Goal: Transaction & Acquisition: Download file/media

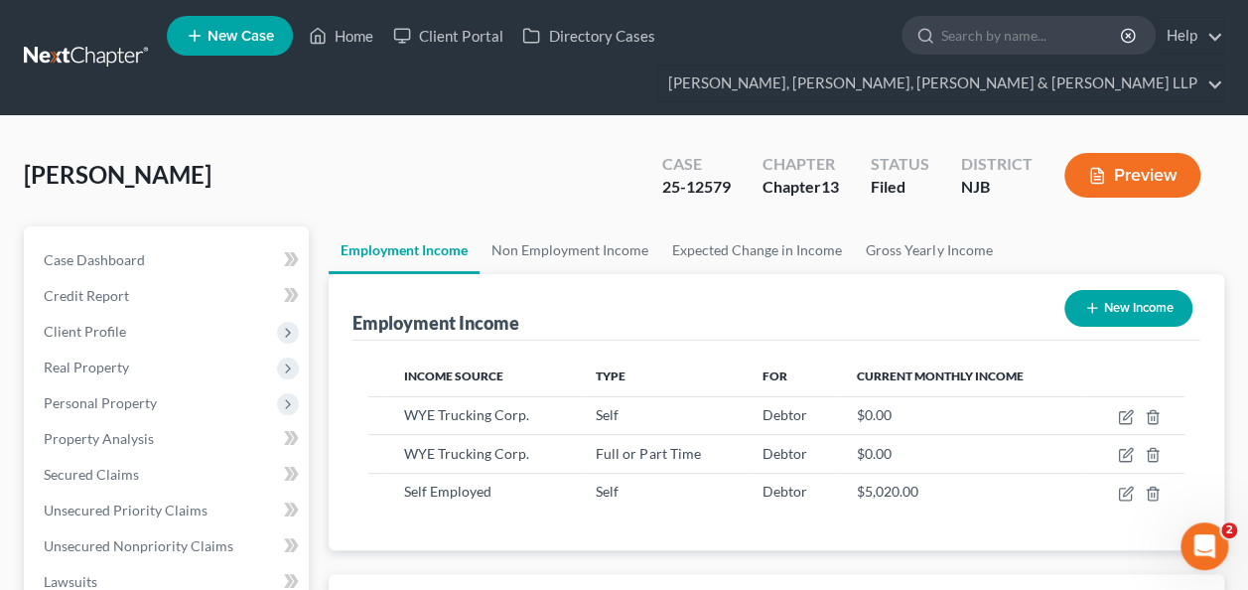
scroll to position [353, 498]
click at [1027, 12] on ul "New Case Home Client Portal Directory Cases - No Result - See all results Or Pr…" at bounding box center [695, 57] width 1057 height 95
click at [1029, 33] on input "search" at bounding box center [1032, 35] width 182 height 37
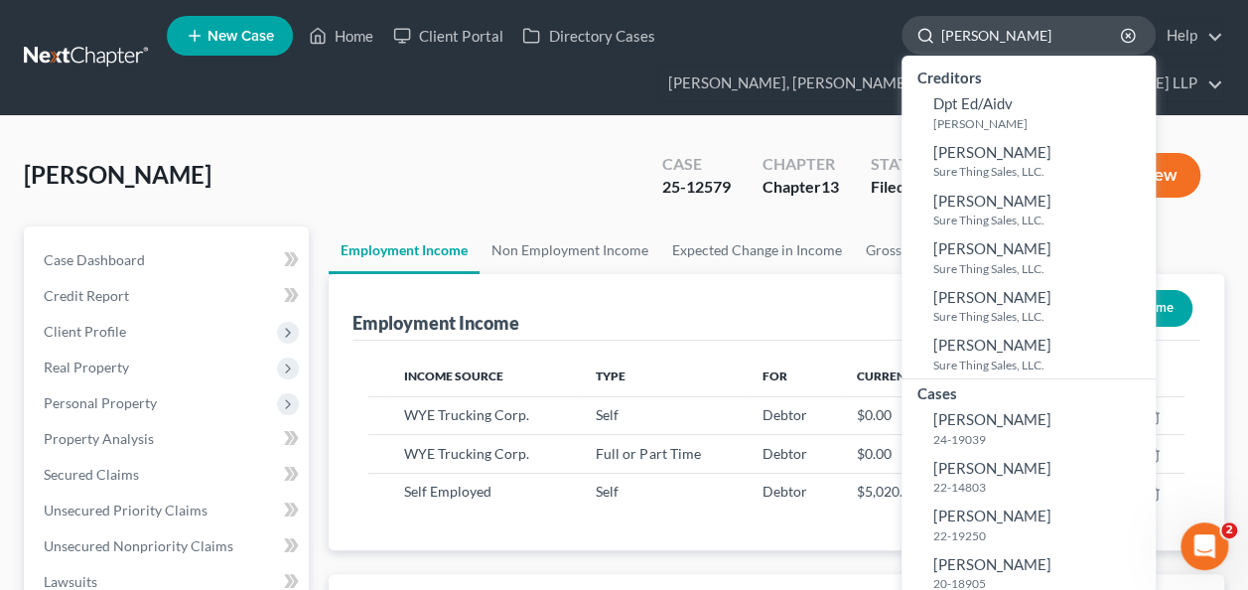
click at [989, 32] on input "[PERSON_NAME]" at bounding box center [1032, 35] width 182 height 37
paste input "[PERSON_NAME]-"
type input "[PERSON_NAME]-"
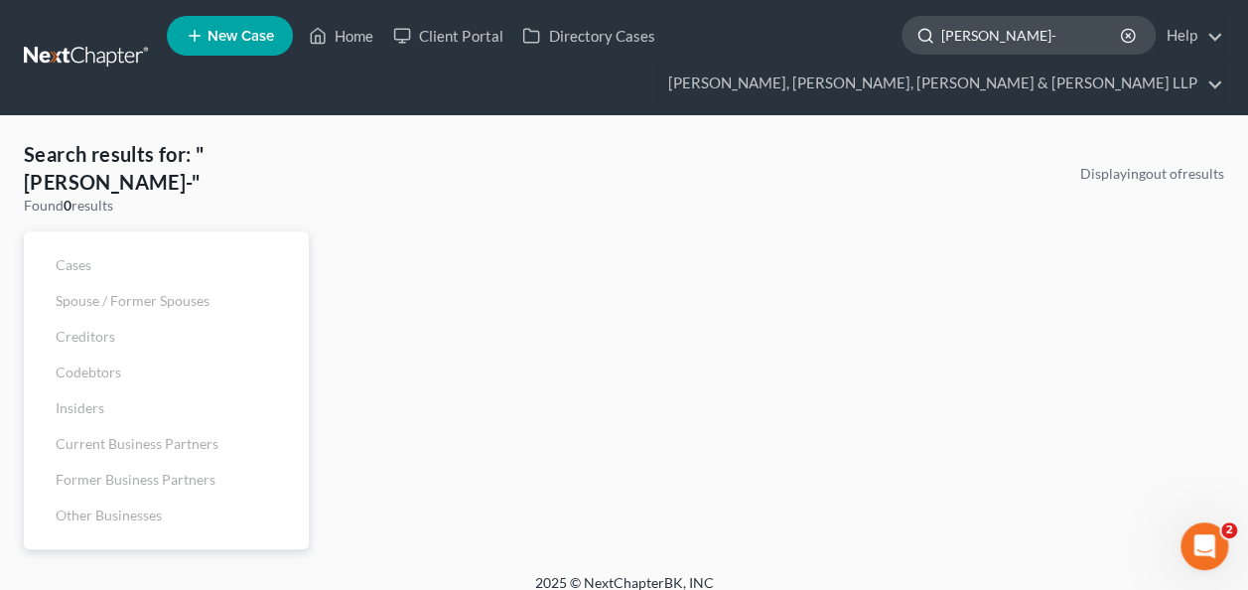
click at [1070, 33] on input "[PERSON_NAME]-" at bounding box center [1032, 35] width 182 height 37
click at [987, 36] on input "[PERSON_NAME]" at bounding box center [1032, 35] width 182 height 37
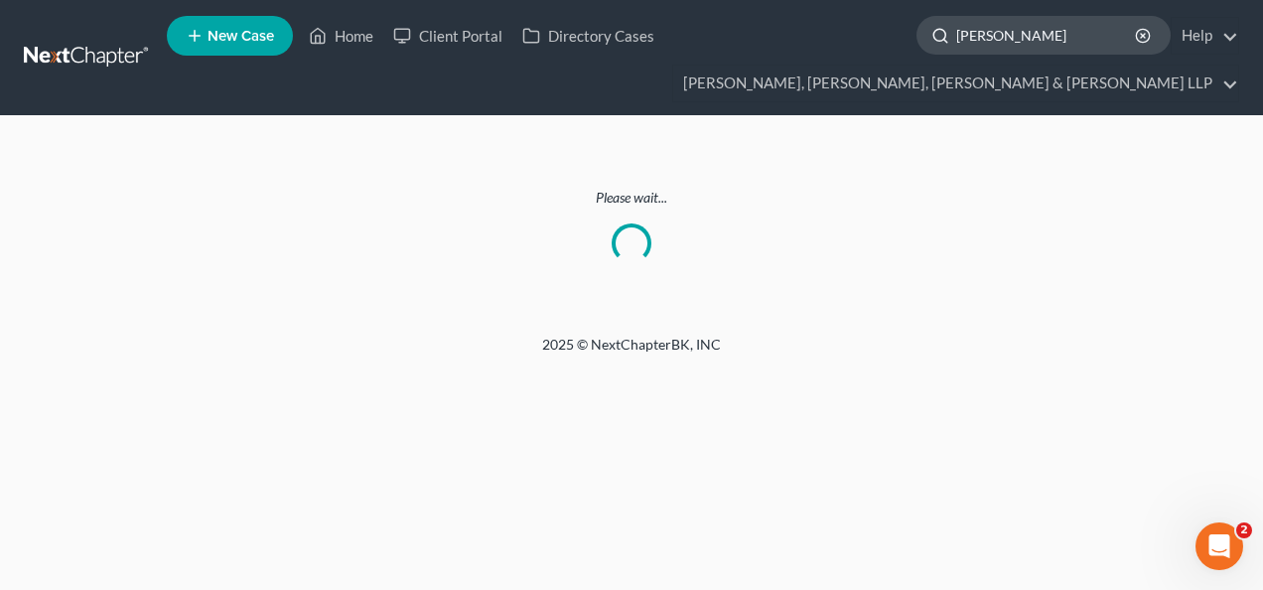
click at [1020, 18] on input "[PERSON_NAME]" at bounding box center [1047, 35] width 182 height 37
click at [989, 28] on input "[PERSON_NAME]" at bounding box center [1047, 35] width 182 height 37
type input "K"
paste input "[PERSON_NAME]"
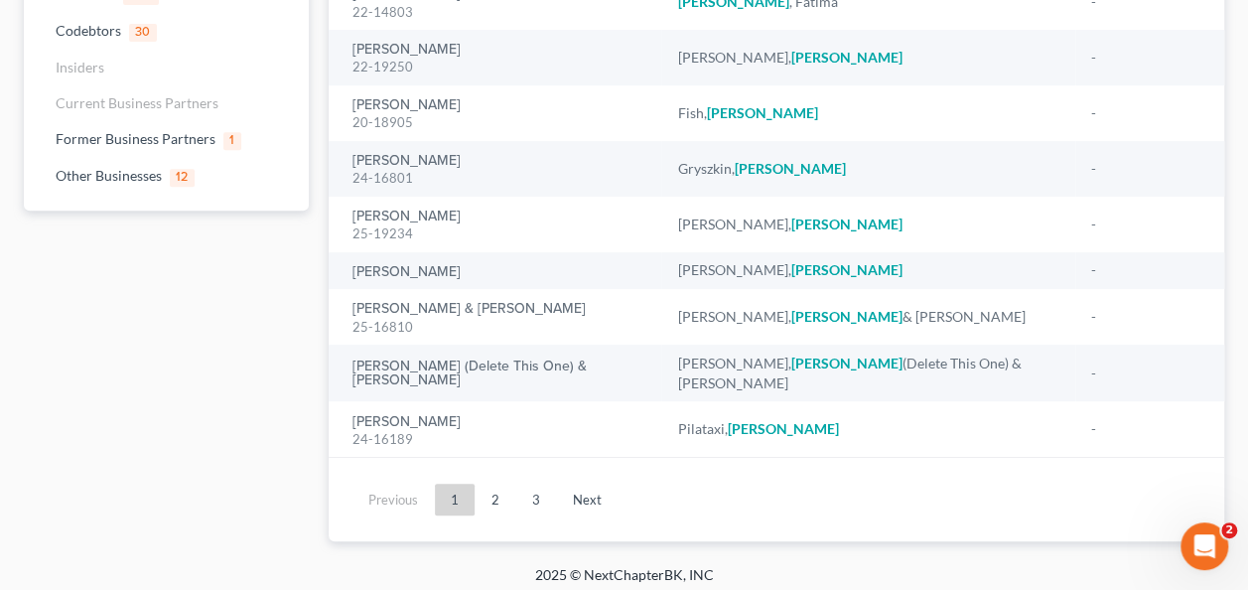
scroll to position [353, 0]
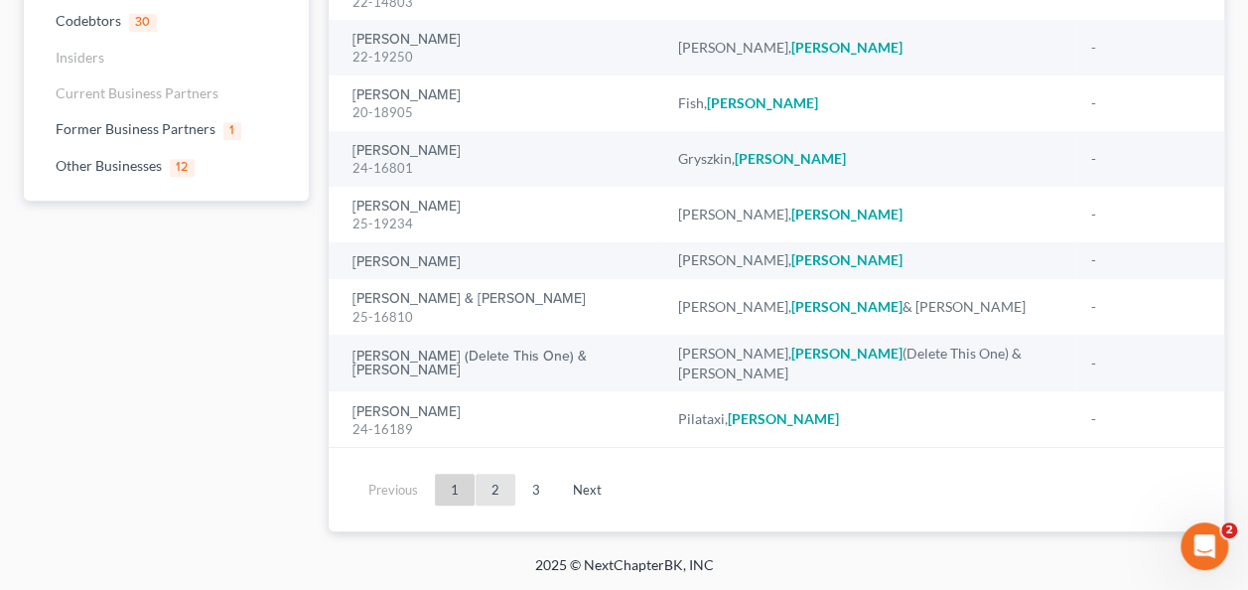
click at [500, 491] on link "2" at bounding box center [496, 490] width 40 height 32
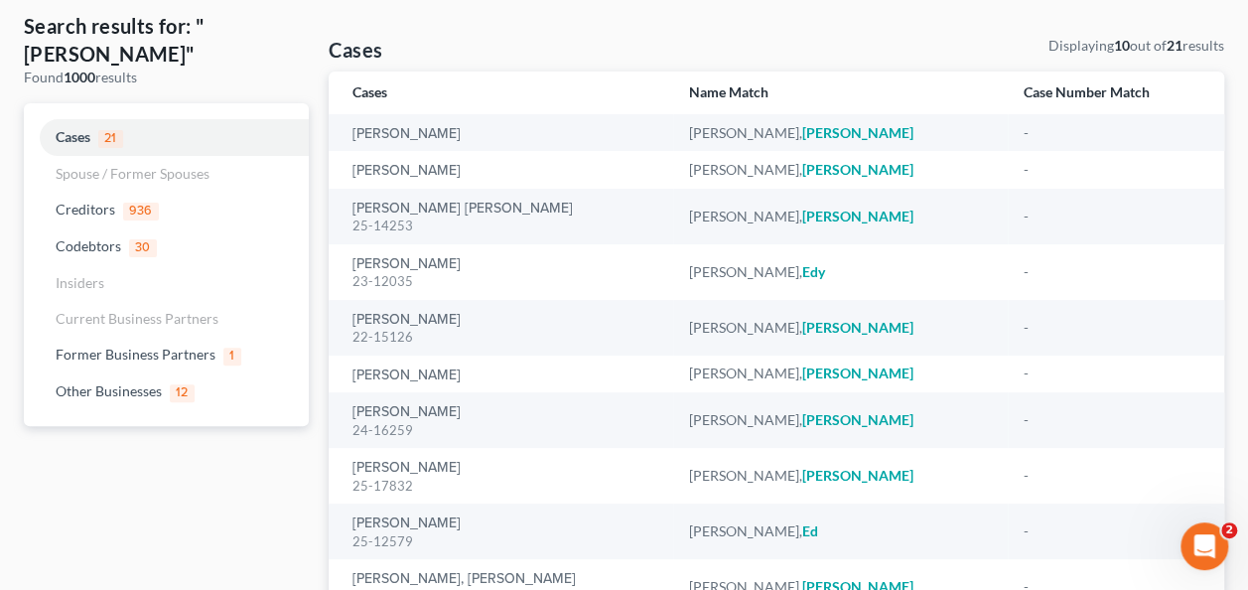
scroll to position [296, 0]
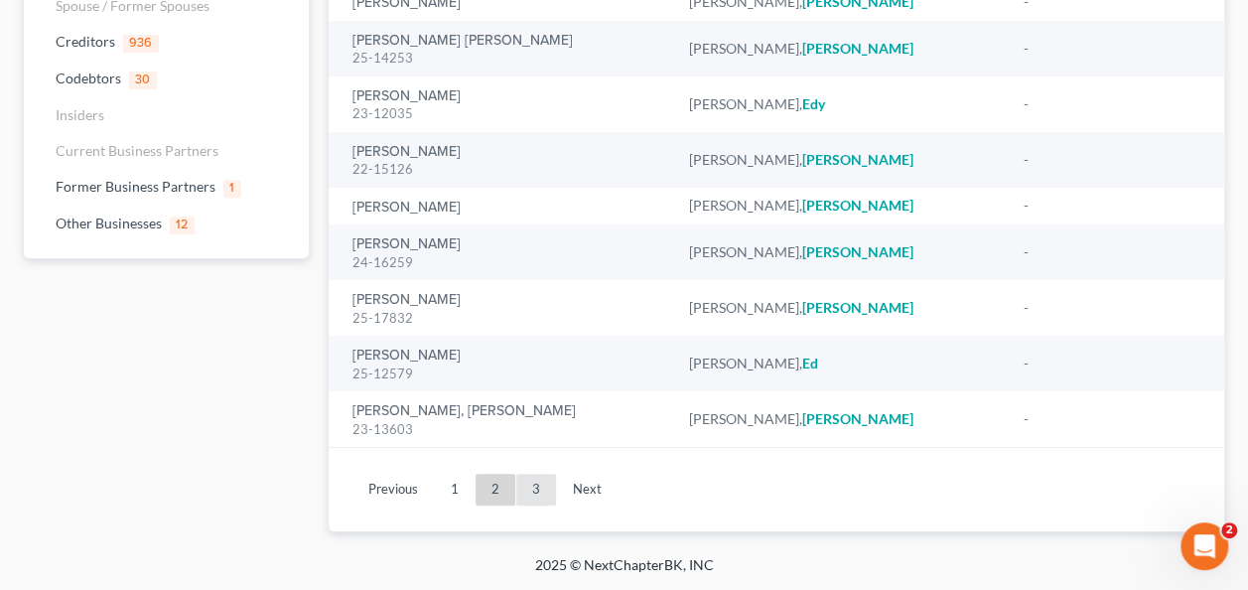
click at [537, 497] on link "3" at bounding box center [536, 490] width 40 height 32
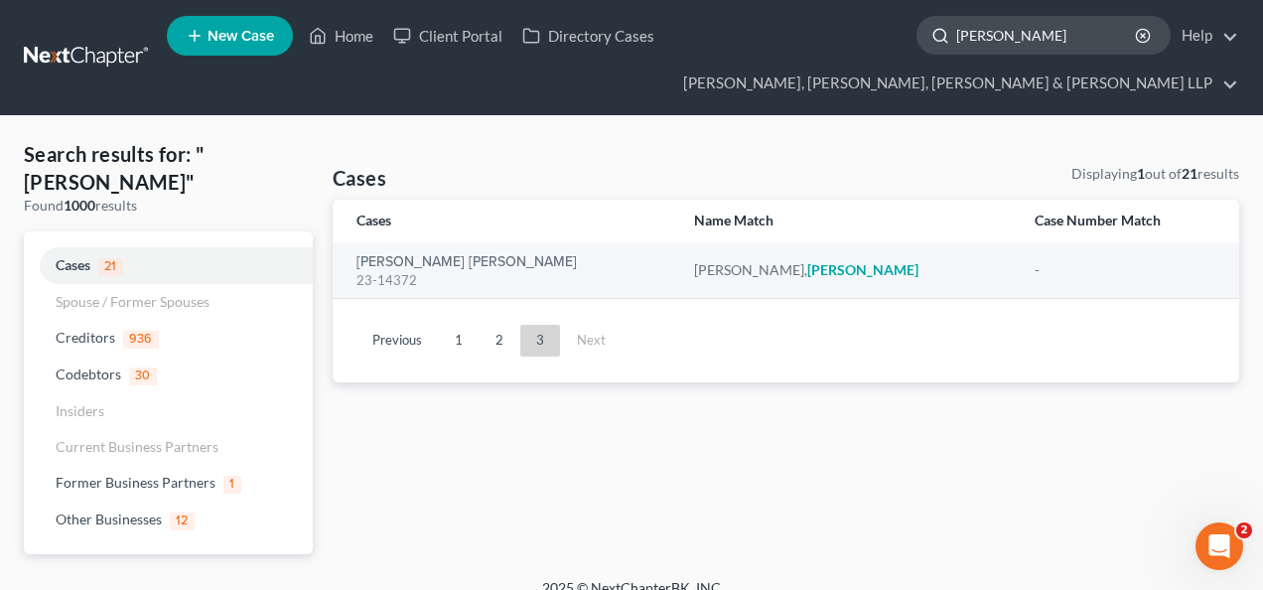
click at [1027, 42] on input "[PERSON_NAME]" at bounding box center [1047, 35] width 182 height 37
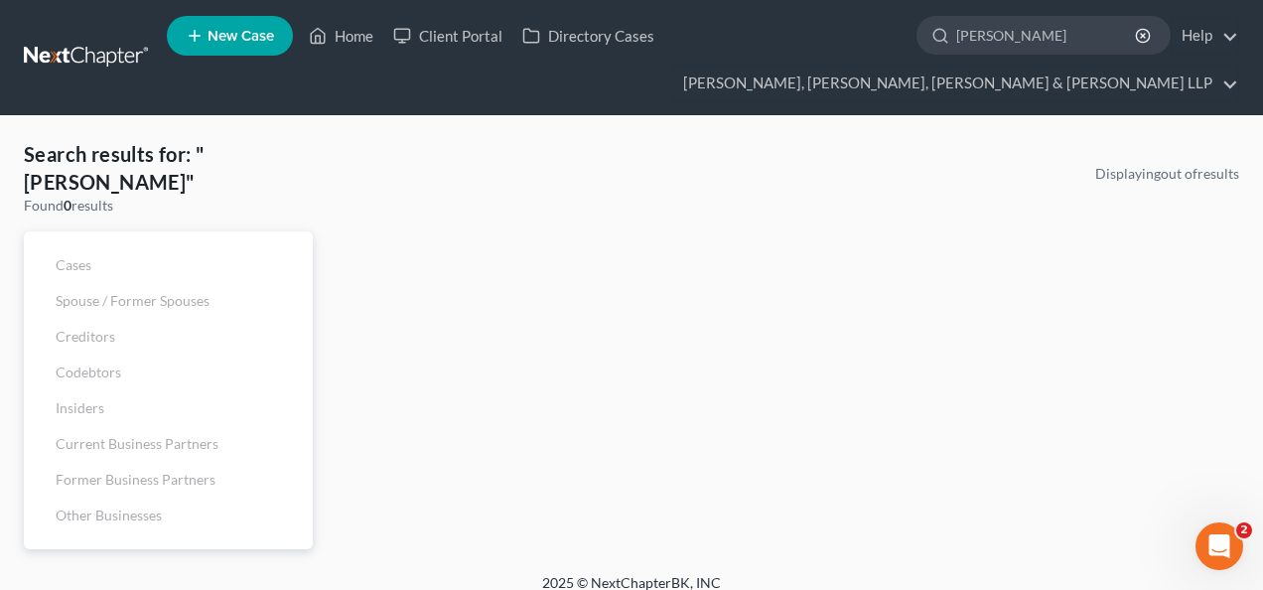
type input "[PERSON_NAME]"
click at [1033, 41] on input "[PERSON_NAME]" at bounding box center [1047, 35] width 182 height 37
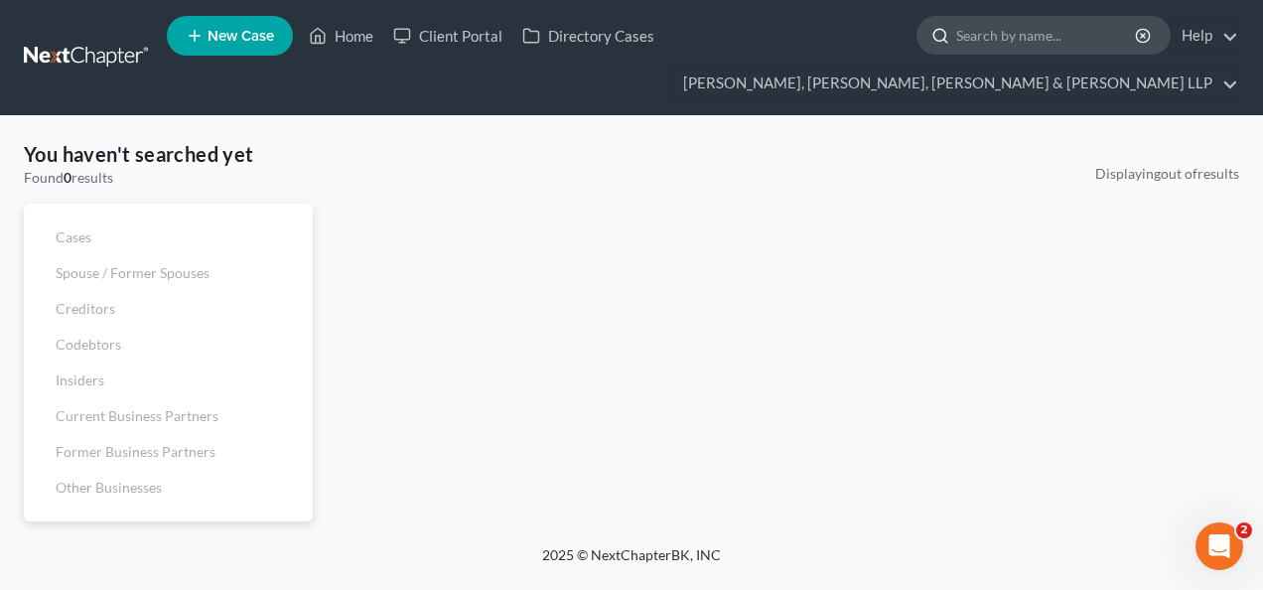
paste input "[PERSON_NAME]"
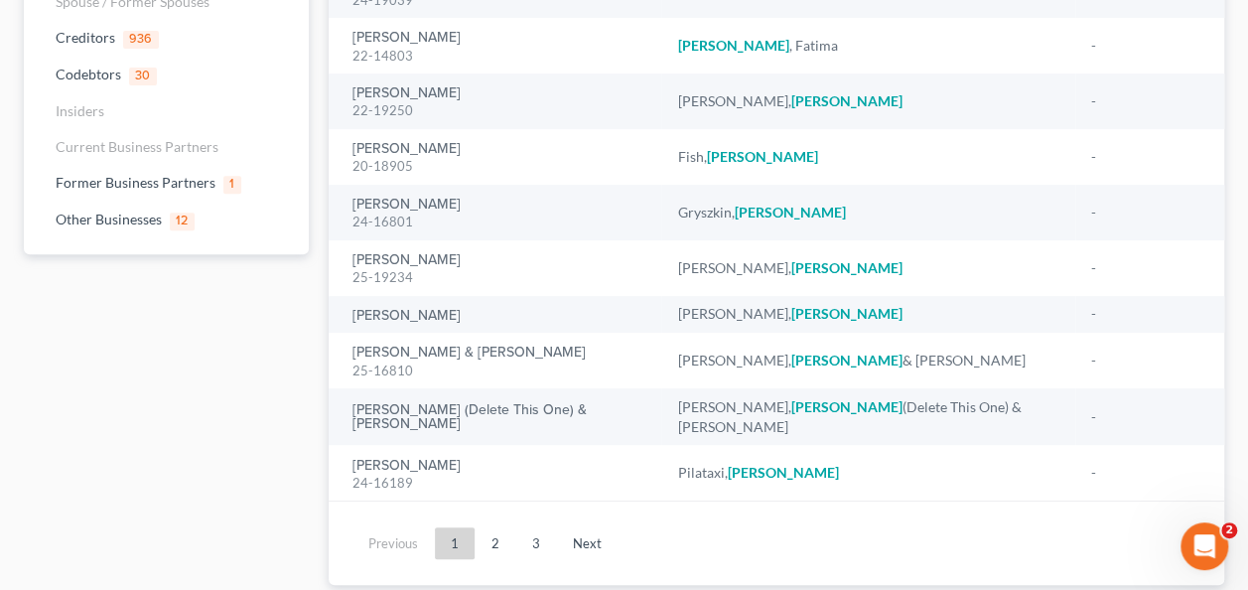
scroll to position [353, 0]
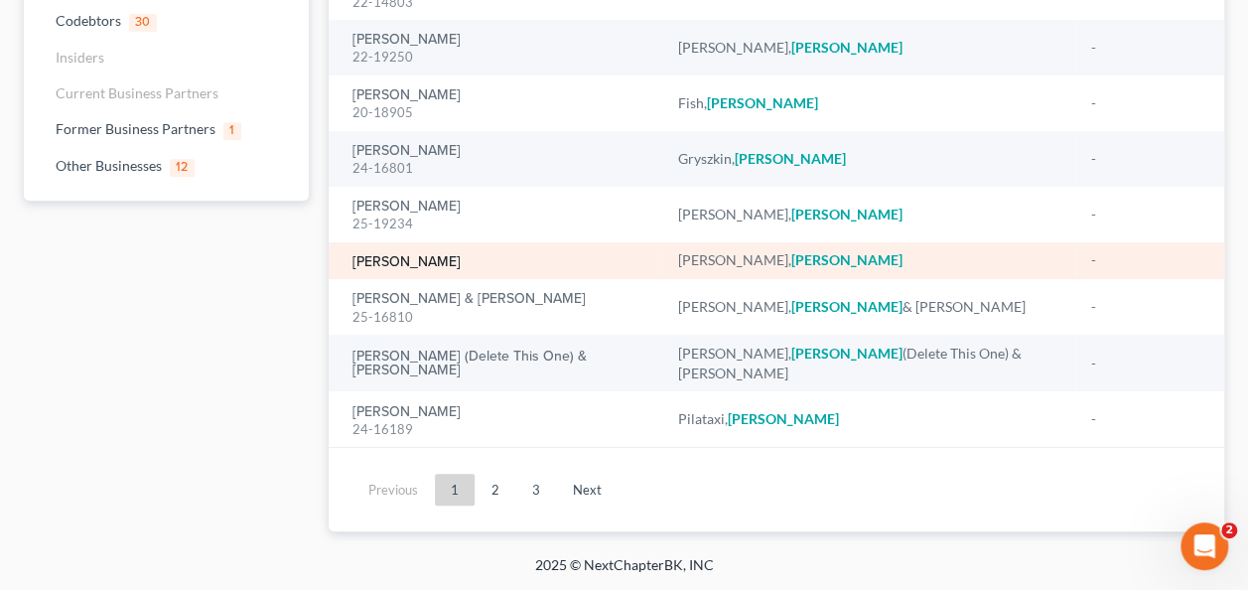
type input "[PERSON_NAME]"
click at [428, 266] on link "[PERSON_NAME]" at bounding box center [406, 262] width 108 height 14
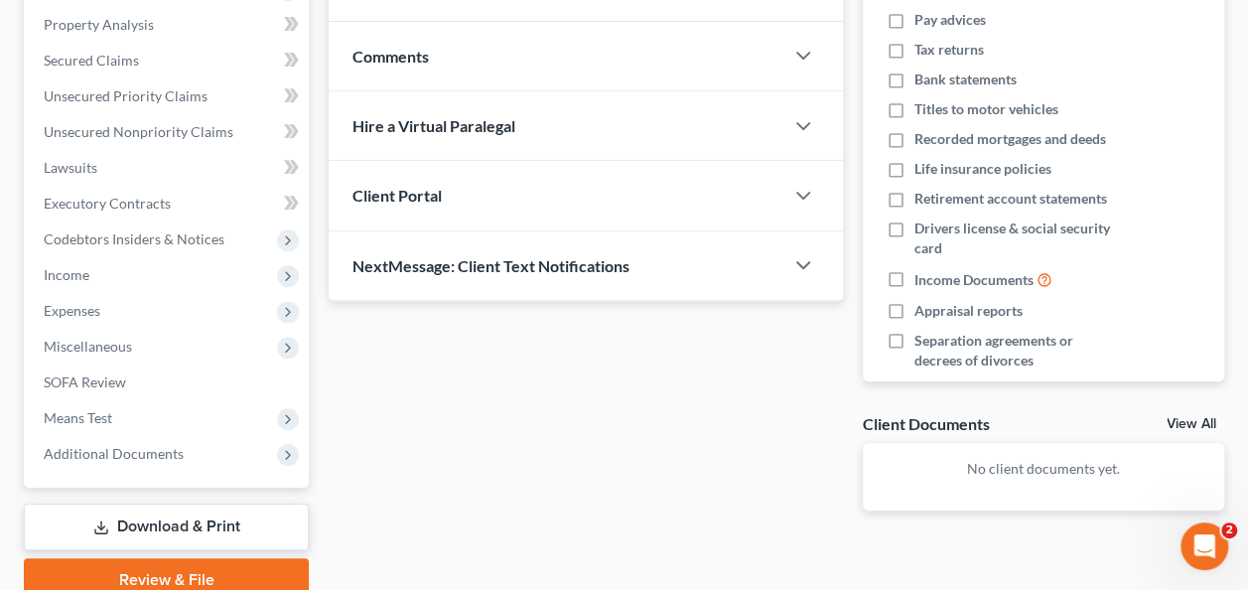
scroll to position [498, 0]
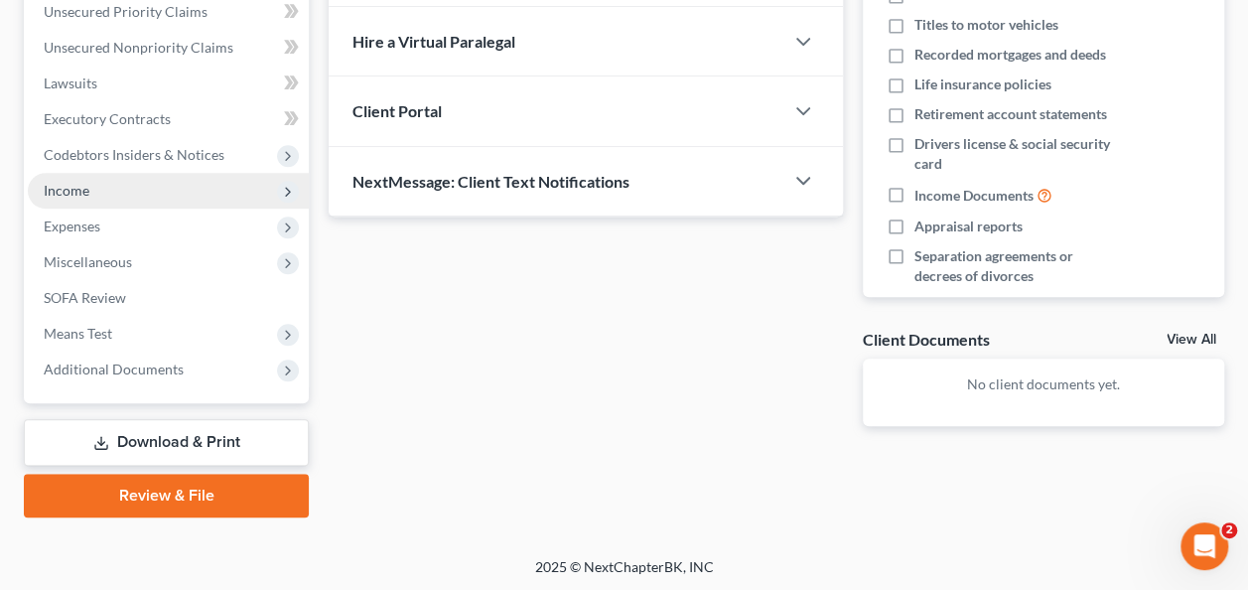
click at [189, 185] on span "Income" at bounding box center [168, 191] width 281 height 36
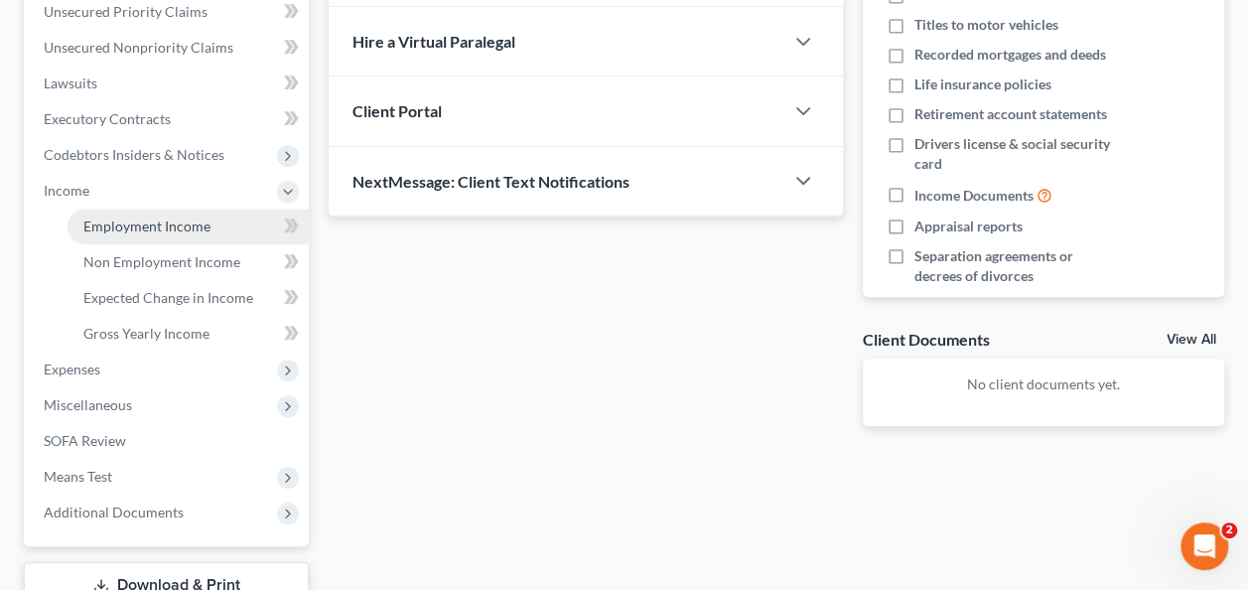
click at [210, 231] on link "Employment Income" at bounding box center [188, 227] width 241 height 36
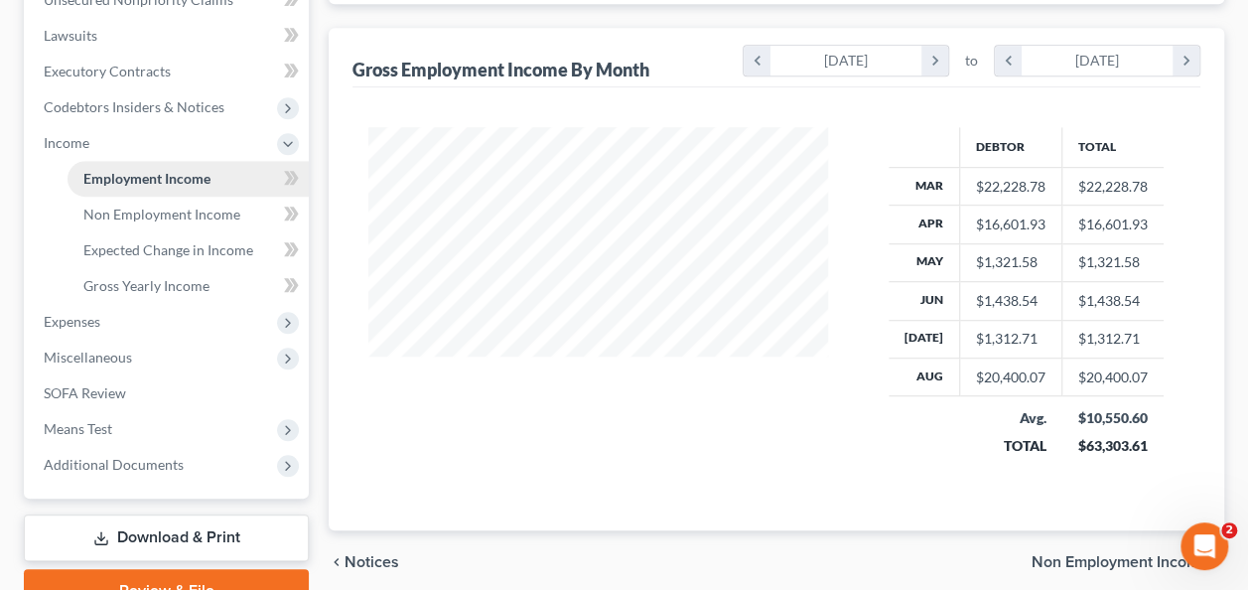
scroll to position [548, 0]
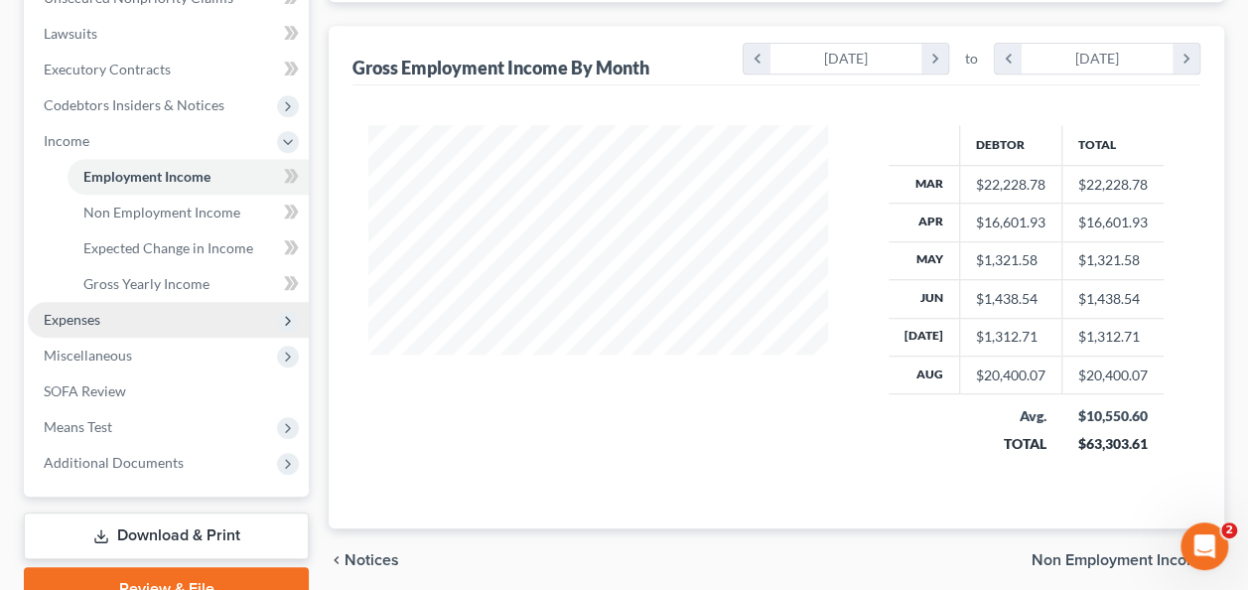
click at [190, 322] on span "Expenses" at bounding box center [168, 320] width 281 height 36
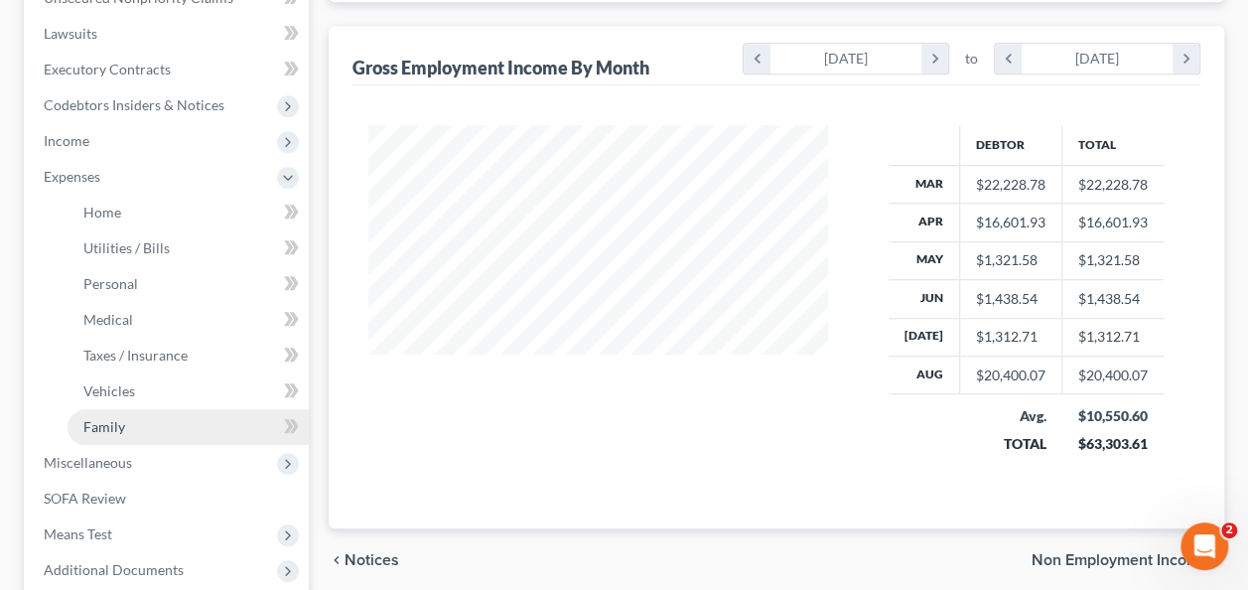
click at [152, 431] on link "Family" at bounding box center [188, 427] width 241 height 36
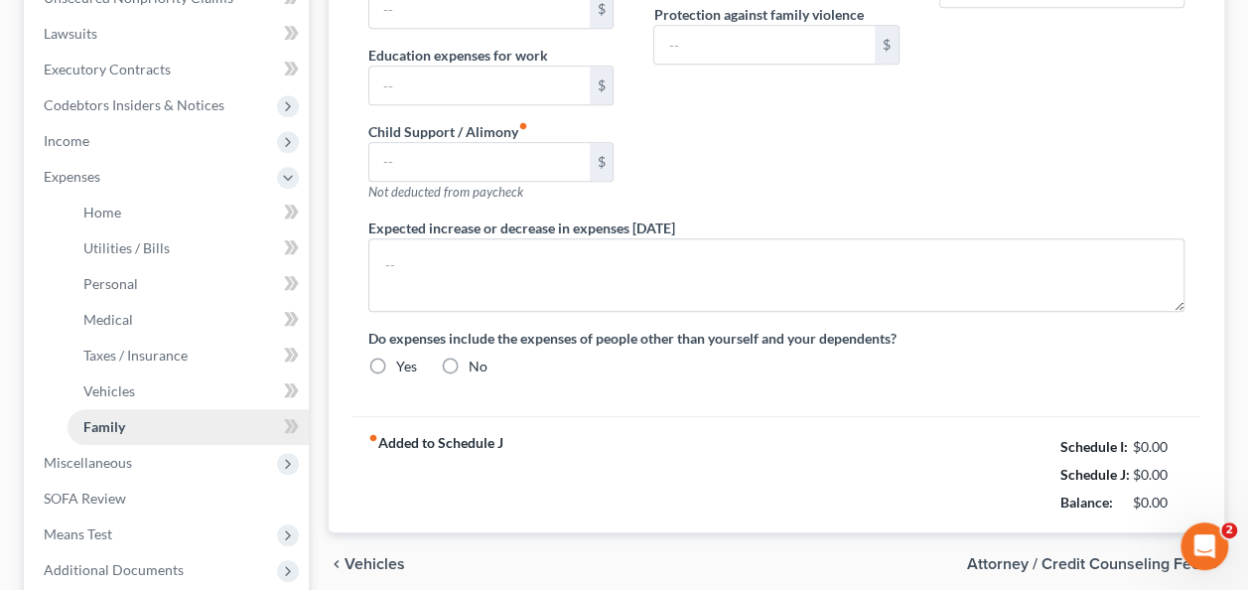
scroll to position [286, 0]
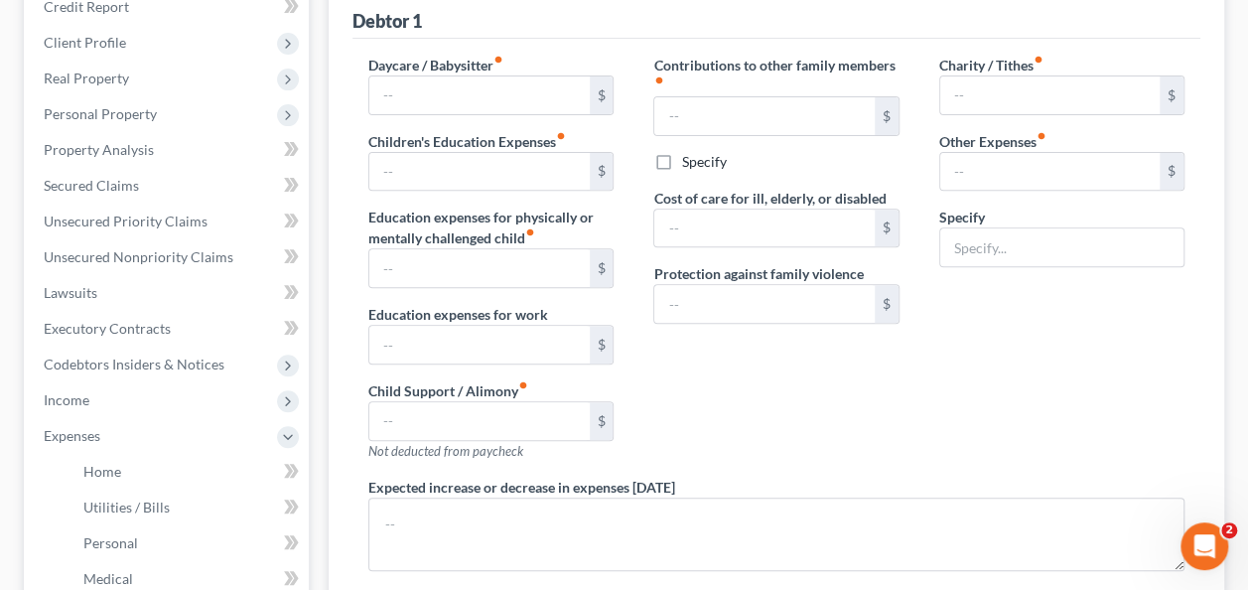
type input "0.00"
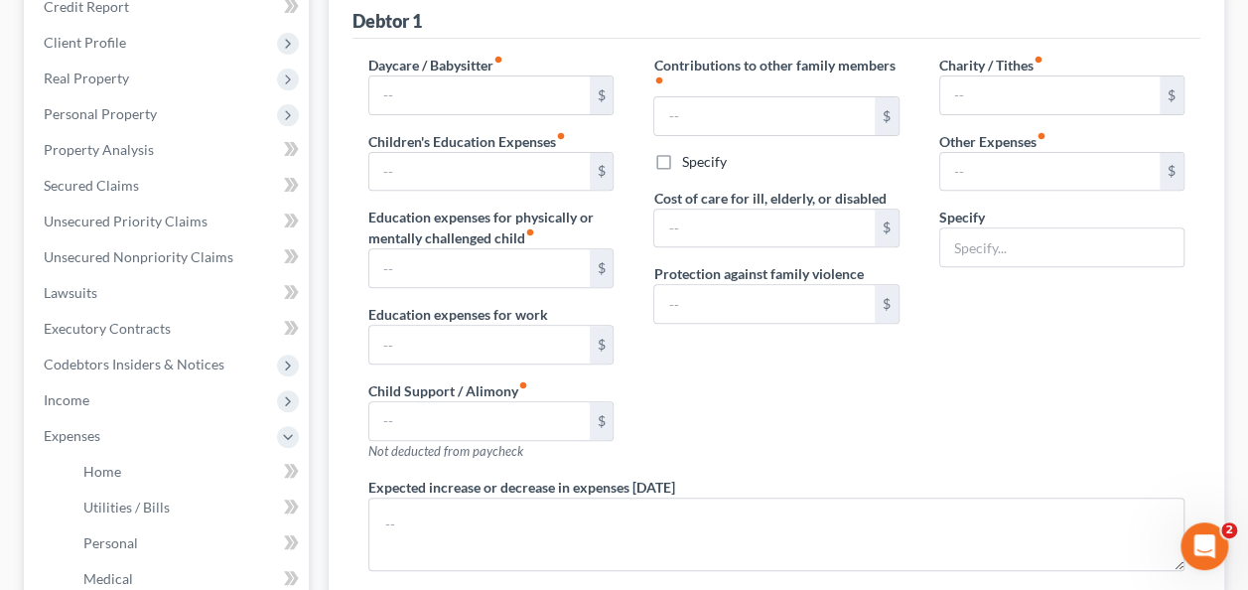
type input "0.00"
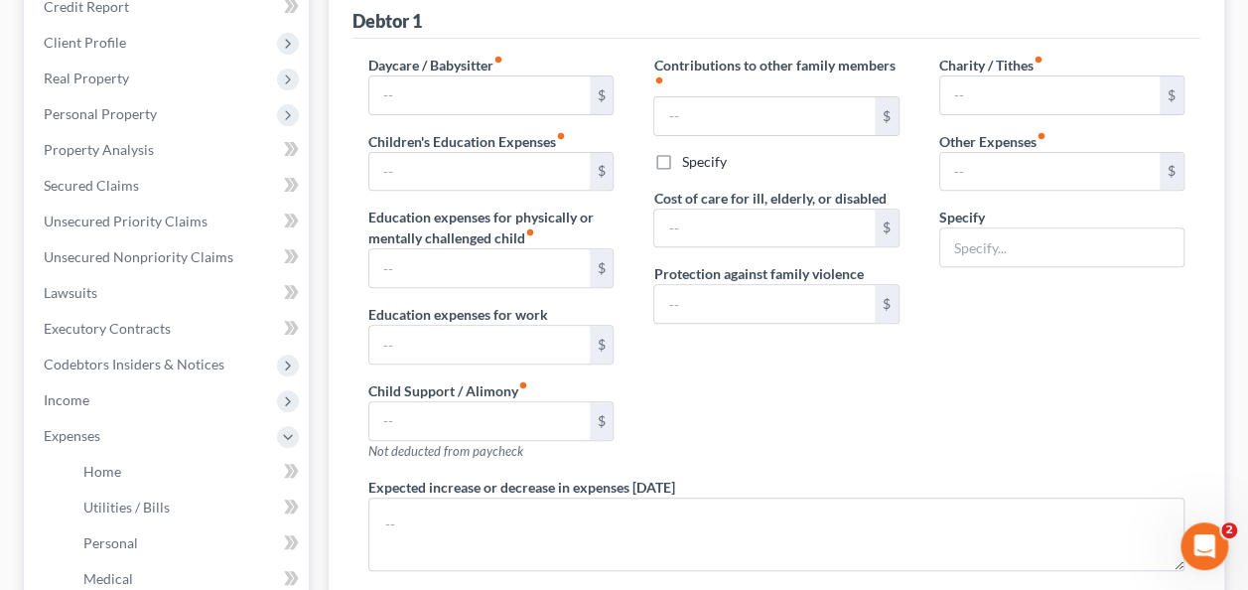
radio input "true"
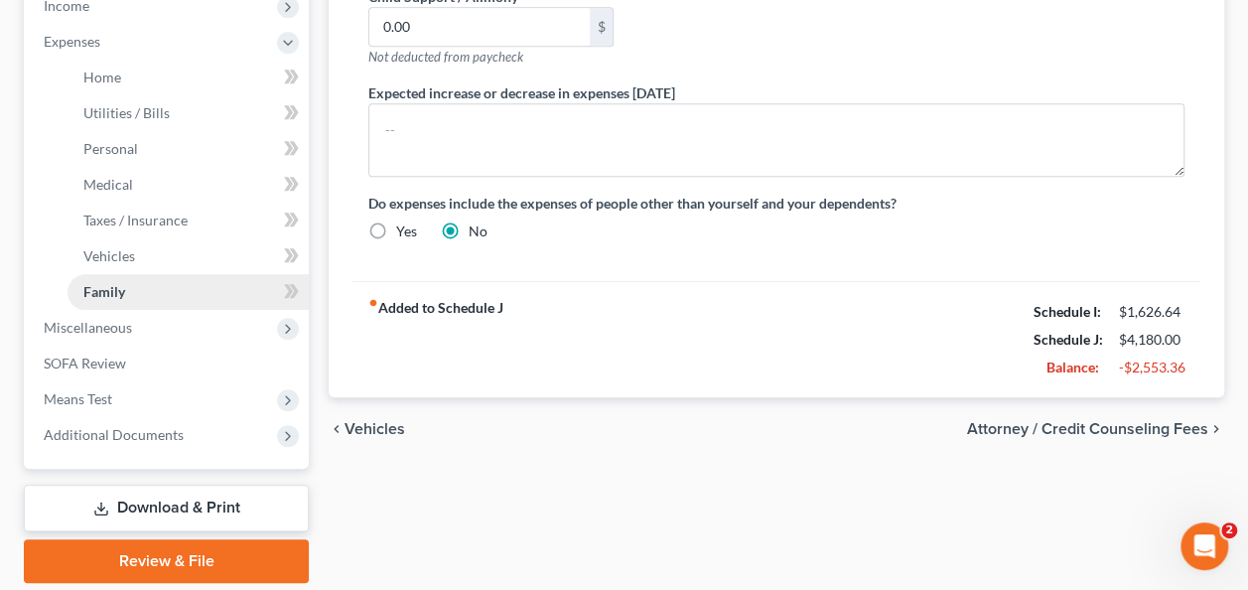
scroll to position [749, 0]
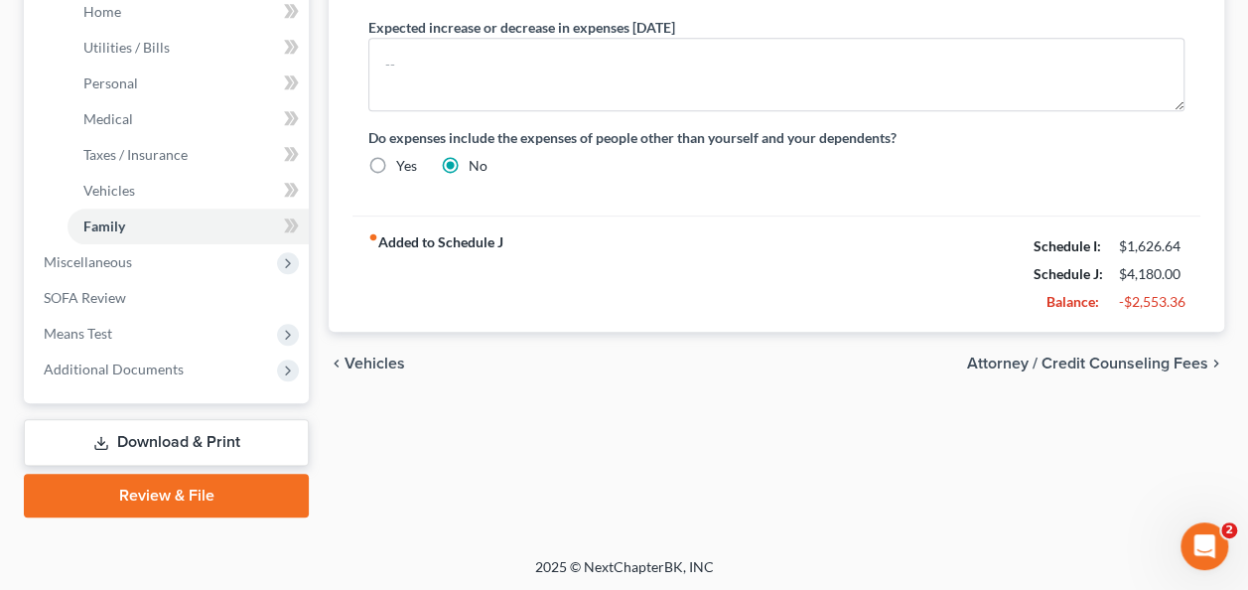
click at [261, 451] on link "Download & Print" at bounding box center [166, 442] width 285 height 47
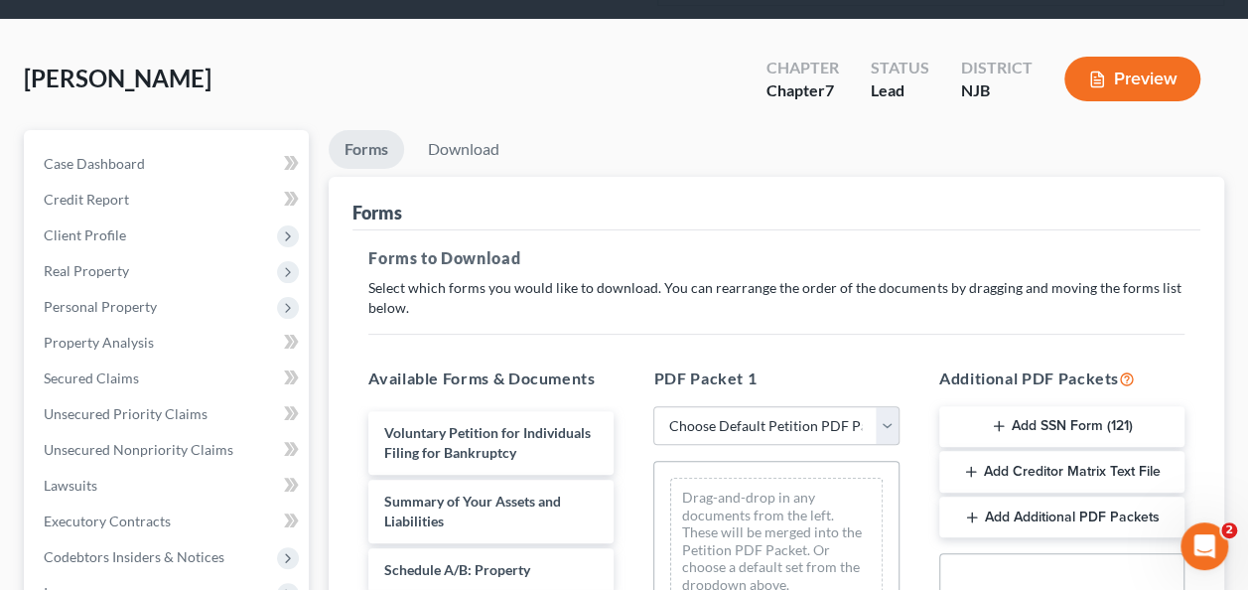
scroll to position [153, 0]
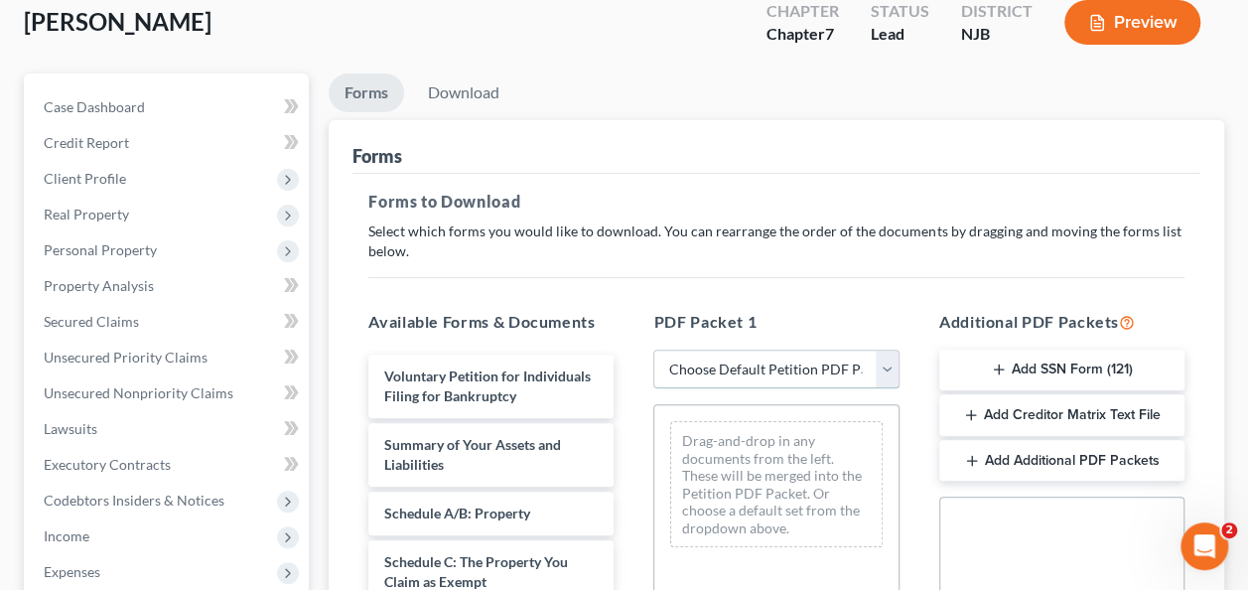
click at [883, 358] on select "Choose Default Petition PDF Packet Complete Bankruptcy Petition (all forms and …" at bounding box center [775, 370] width 245 height 40
click at [653, 350] on select "Choose Default Petition PDF Packet Complete Bankruptcy Petition (all forms and …" at bounding box center [775, 370] width 245 height 40
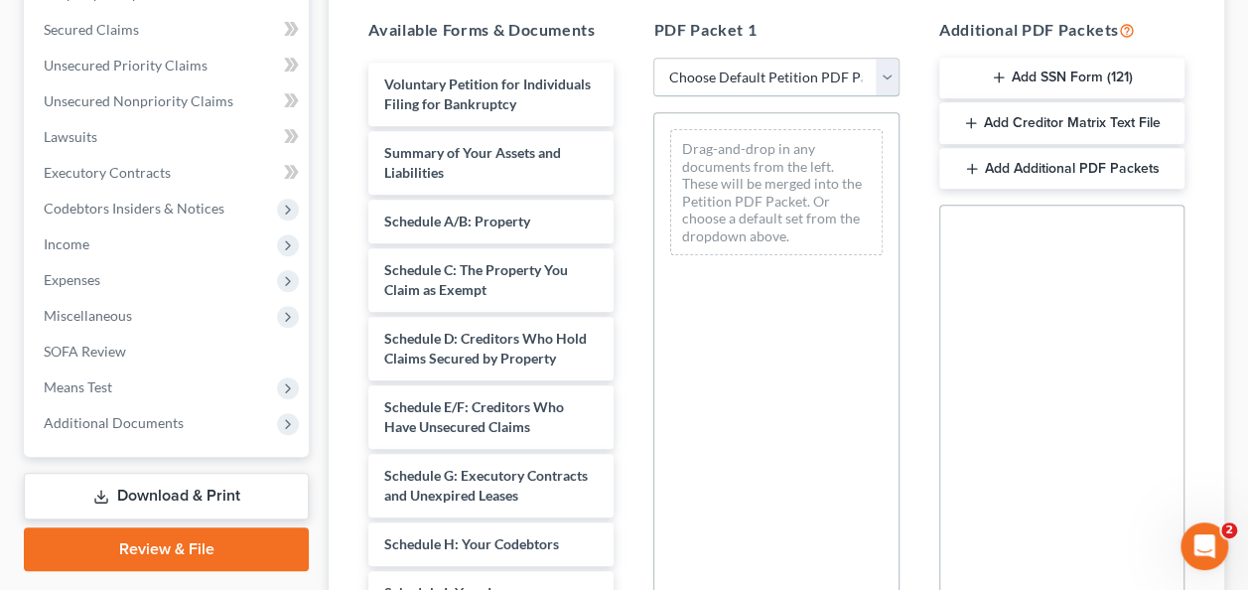
scroll to position [443, 0]
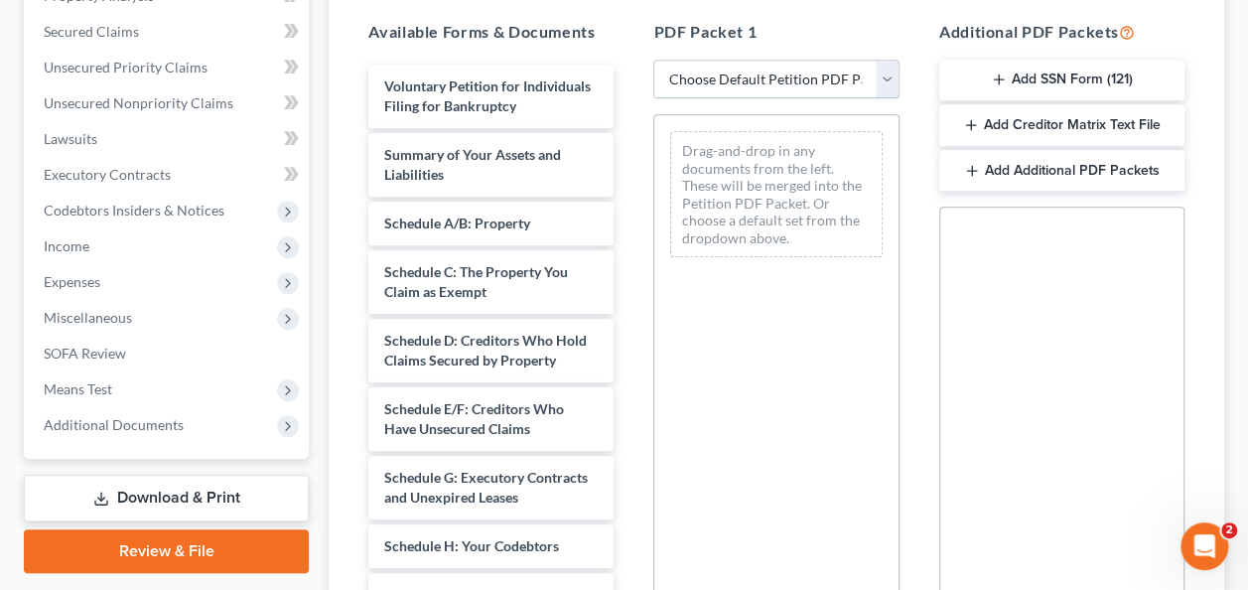
click at [884, 82] on select "Choose Default Petition PDF Packet Complete Bankruptcy Petition (all forms and …" at bounding box center [775, 80] width 245 height 40
select select "0"
click at [653, 60] on select "Choose Default Petition PDF Packet Complete Bankruptcy Petition (all forms and …" at bounding box center [775, 80] width 245 height 40
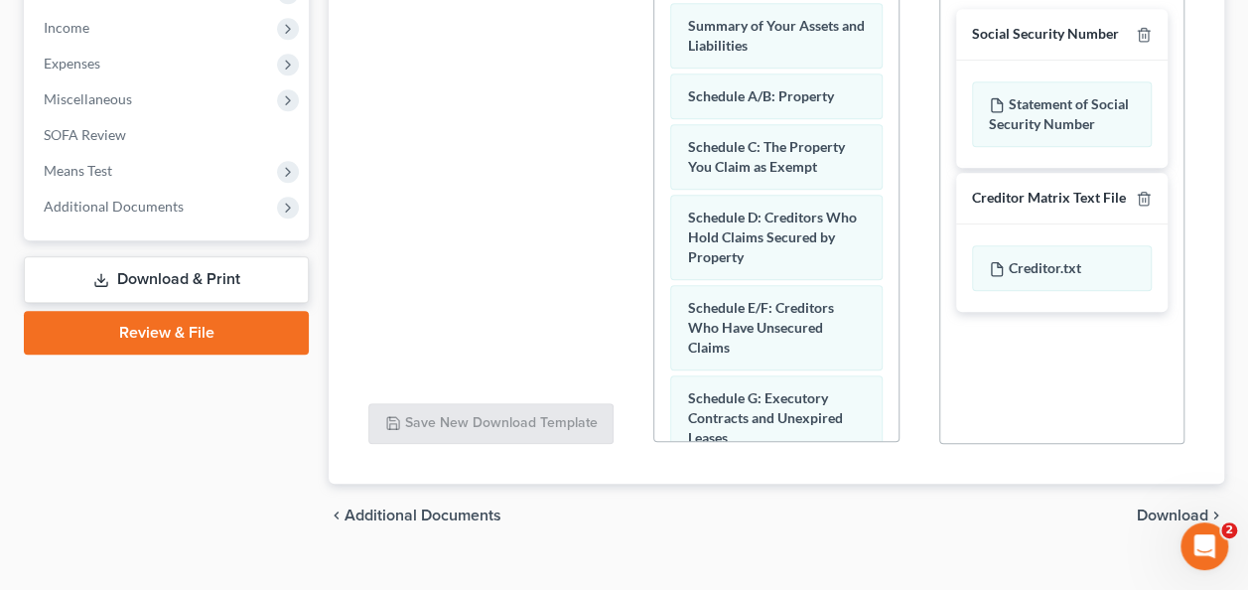
scroll to position [691, 0]
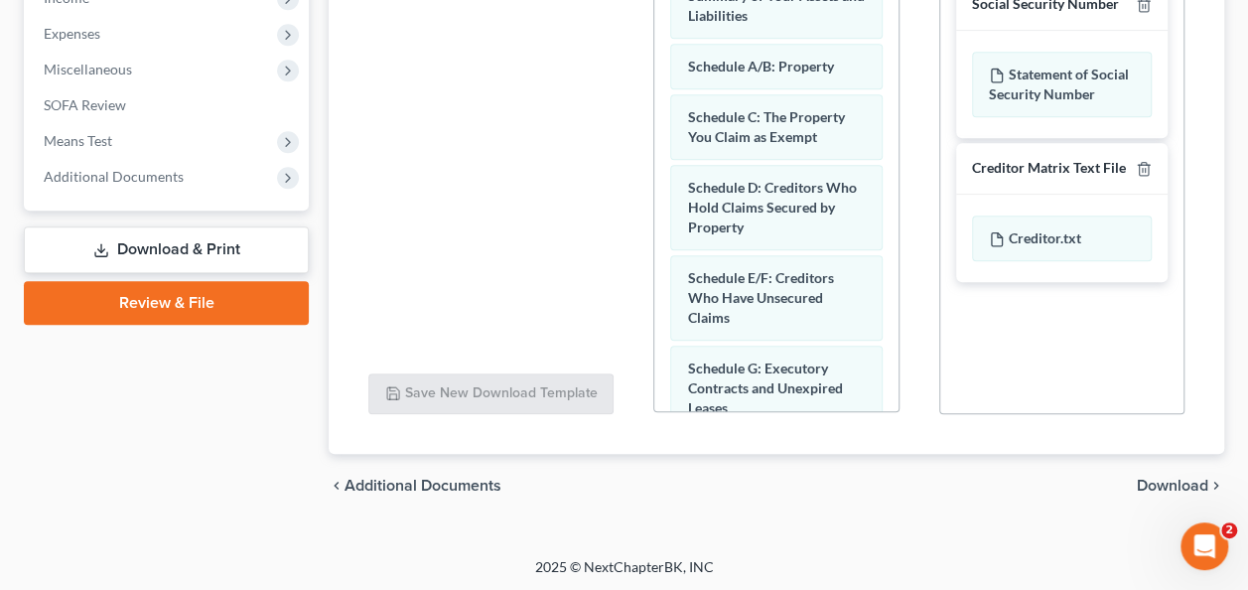
click at [1184, 478] on span "Download" at bounding box center [1172, 486] width 71 height 16
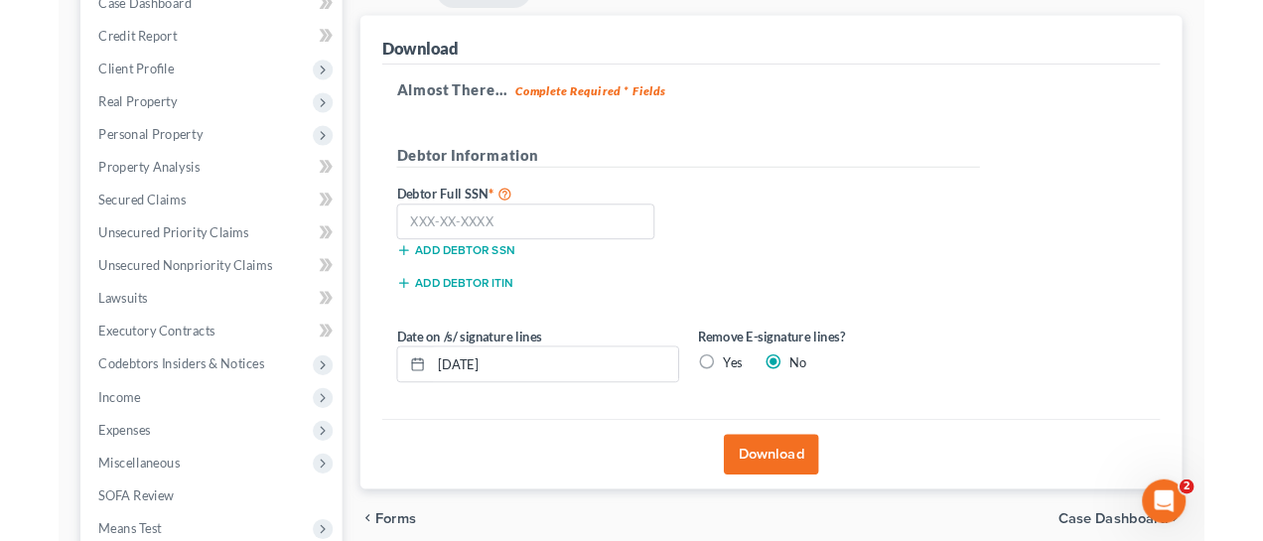
scroll to position [256, 0]
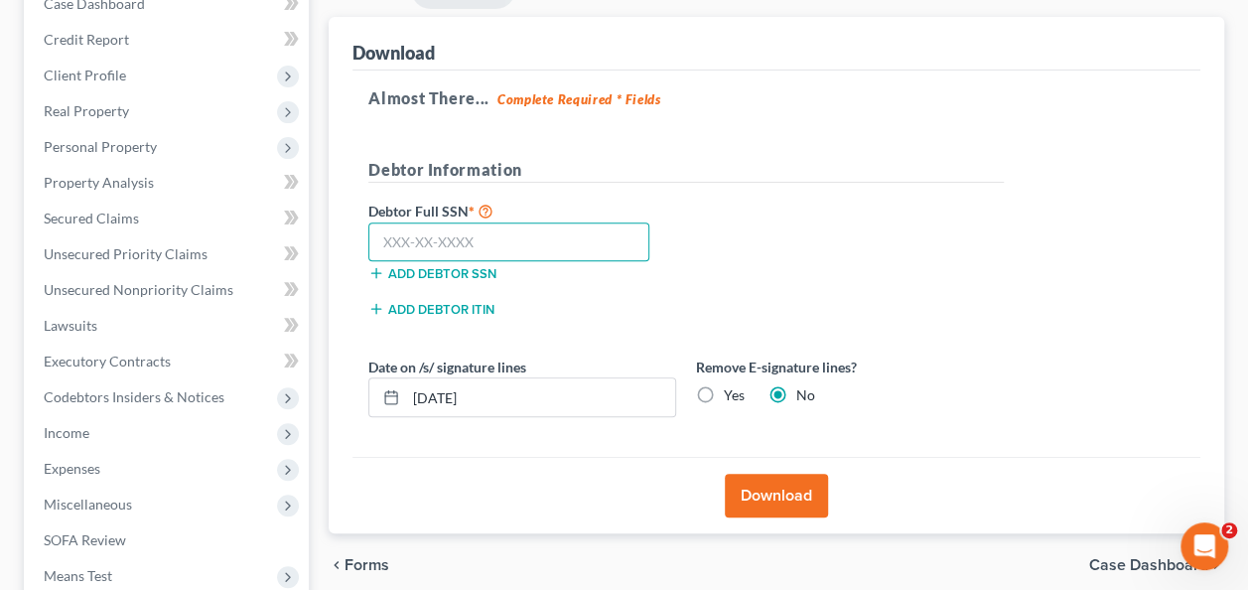
paste input "055-50-3550"
type input "055-50-3550"
click at [724, 391] on label "Yes" at bounding box center [734, 395] width 21 height 20
click at [732, 391] on input "Yes" at bounding box center [738, 391] width 13 height 13
radio input "true"
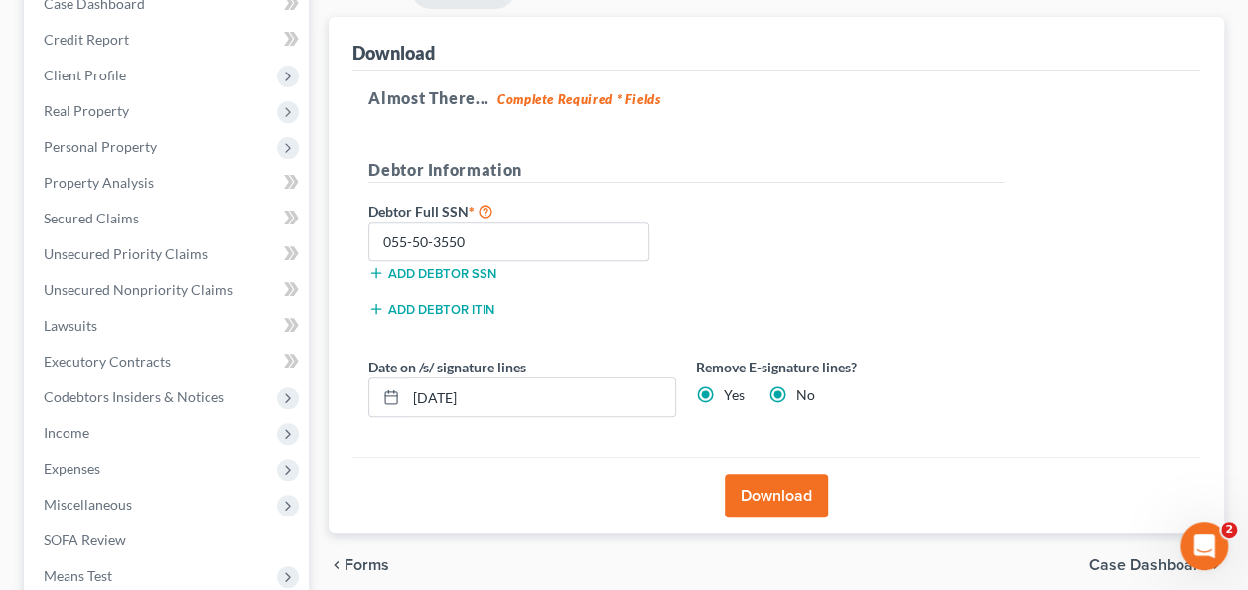
radio input "false"
click at [781, 494] on button "Download" at bounding box center [776, 496] width 103 height 44
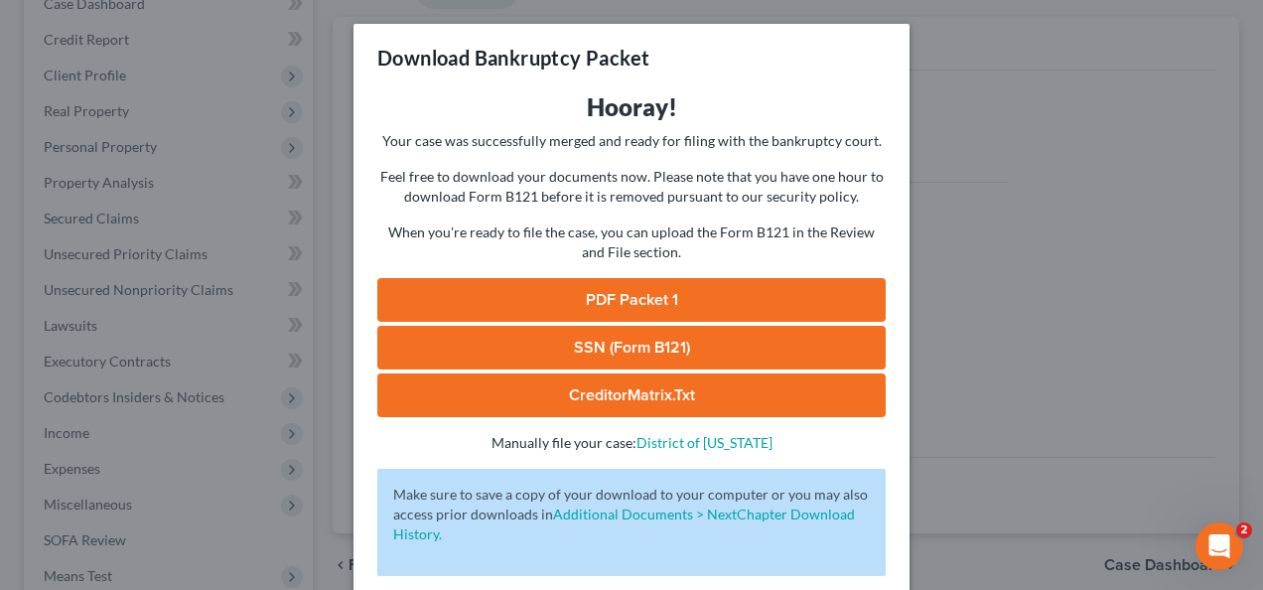
click at [665, 297] on link "PDF Packet 1" at bounding box center [631, 300] width 508 height 44
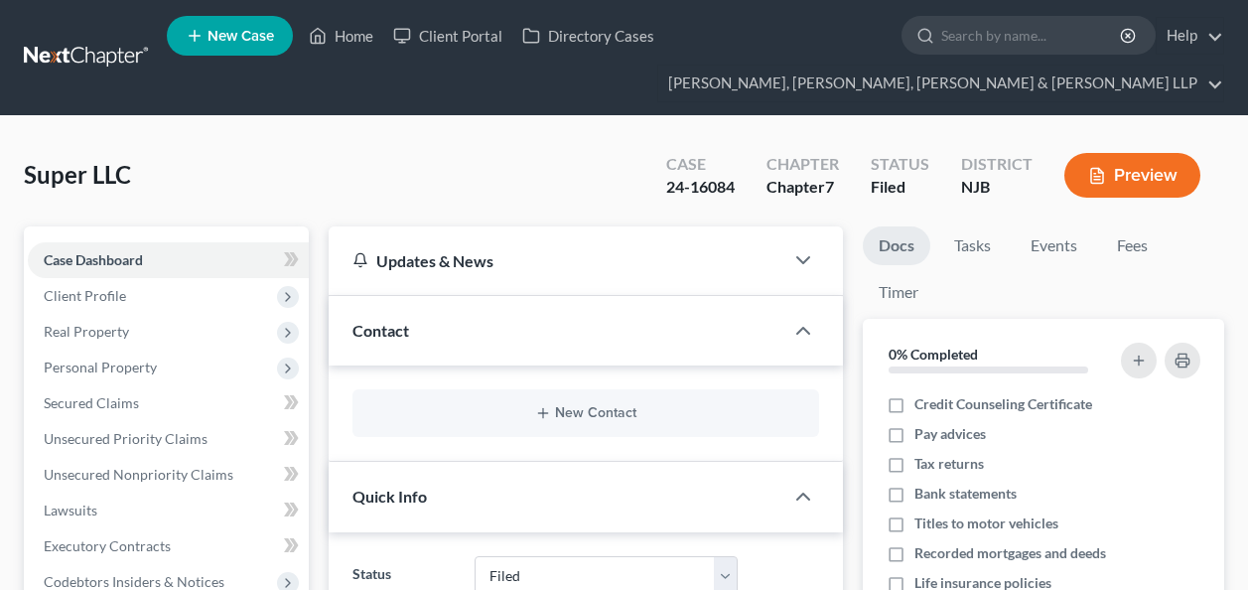
select select "6"
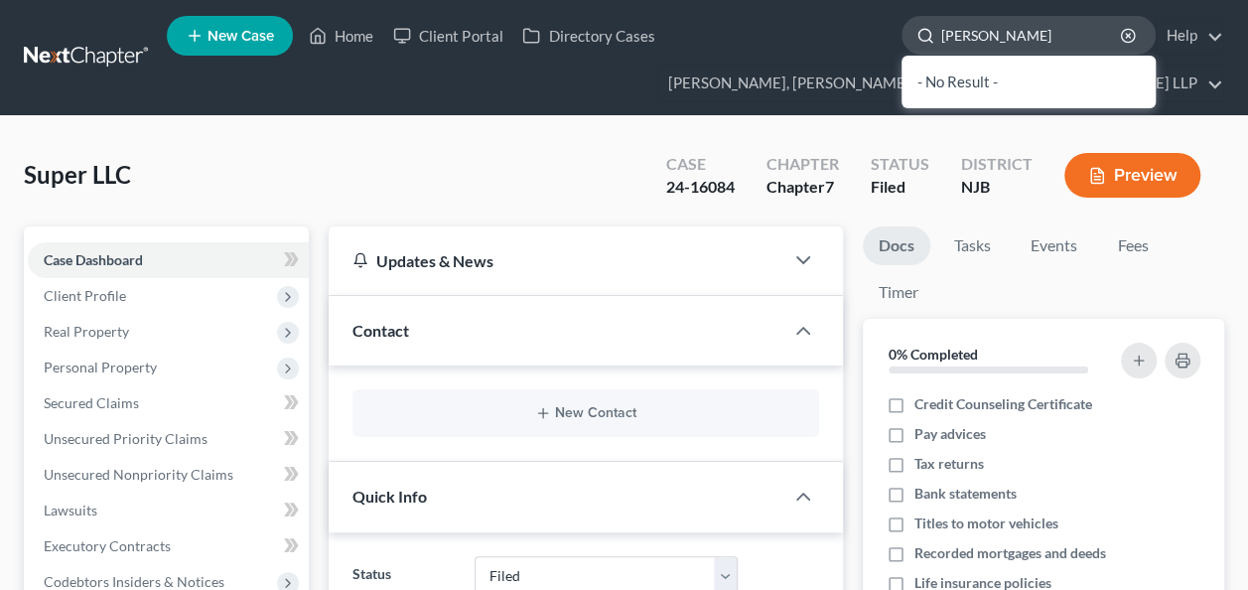
click at [977, 34] on input "[PERSON_NAME]" at bounding box center [1032, 35] width 182 height 37
type input "[PERSON_NAME]"
